Goal: Obtain resource: Download file/media

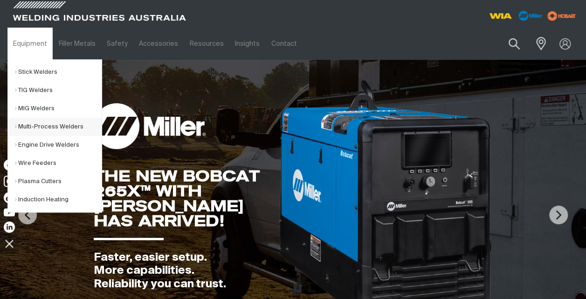
click at [33, 125] on link "Multi-Process Welders" at bounding box center [58, 127] width 87 height 18
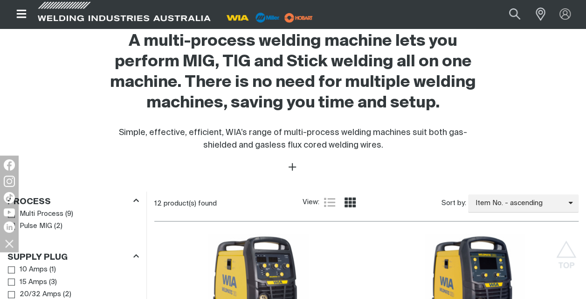
scroll to position [523, 0]
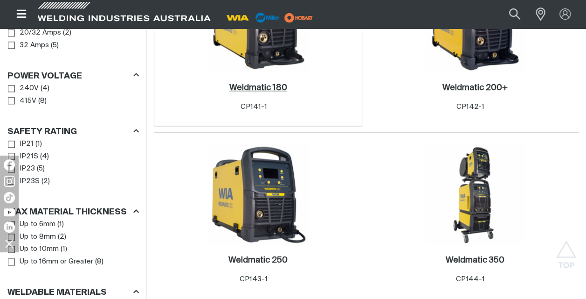
click at [274, 89] on h2 "Weldmatic 180 ." at bounding box center [259, 88] width 58 height 8
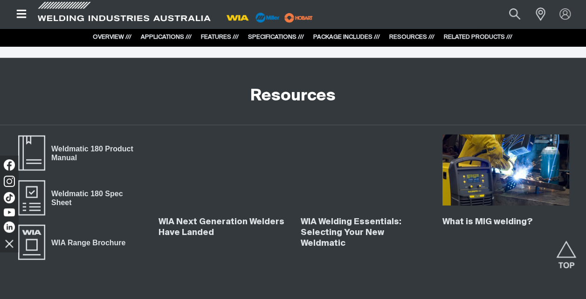
scroll to position [3135, 0]
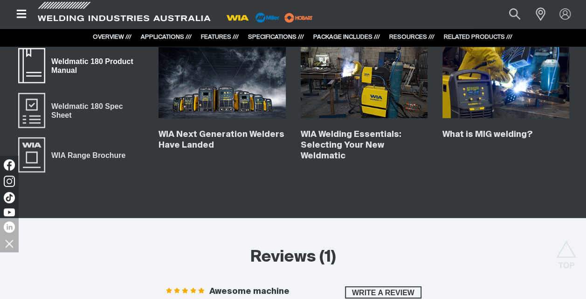
drag, startPoint x: 587, startPoint y: 269, endPoint x: 72, endPoint y: 59, distance: 556.2
click at [72, 59] on span "Weldmatic 180 Product Manual" at bounding box center [94, 66] width 98 height 21
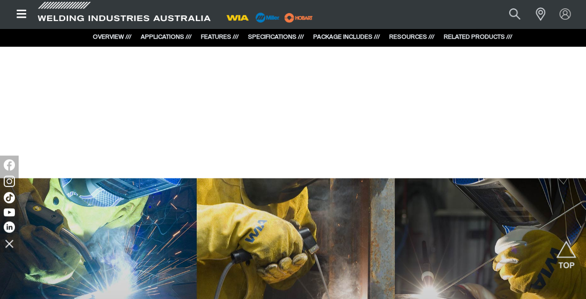
scroll to position [0, 0]
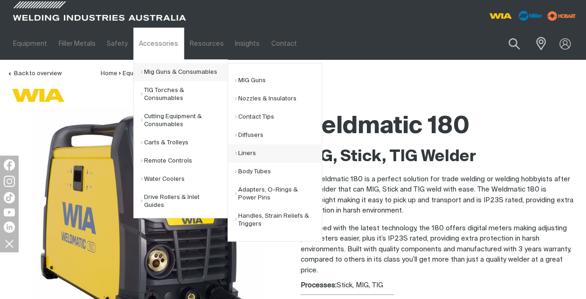
click at [246, 152] on link "Liners" at bounding box center [278, 153] width 87 height 18
